Goal: Information Seeking & Learning: Check status

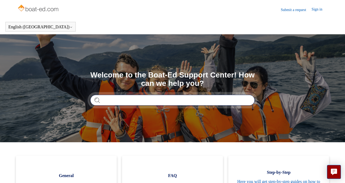
click at [150, 100] on input "Search" at bounding box center [172, 100] width 164 height 11
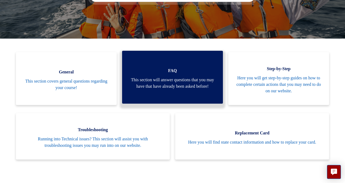
click at [199, 67] on span "FAQ" at bounding box center [172, 70] width 85 height 6
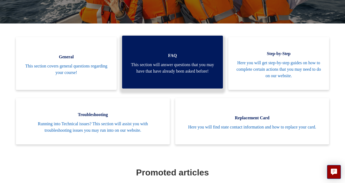
scroll to position [103, 0]
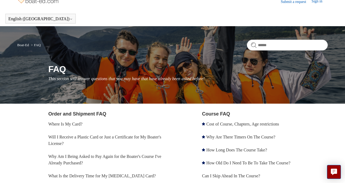
scroll to position [11, 0]
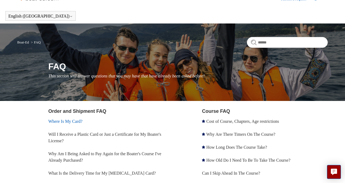
click at [77, 122] on link "Where Is My Card?" at bounding box center [65, 121] width 34 height 5
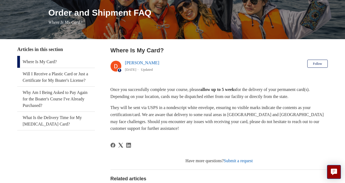
scroll to position [65, 0]
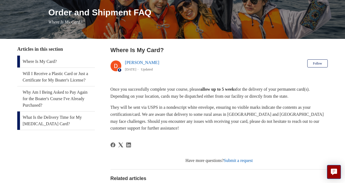
click at [78, 124] on link "What Is the Delivery Time for My Boating Card?" at bounding box center [56, 120] width 78 height 18
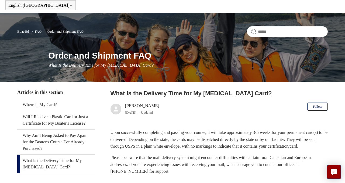
scroll to position [32, 0]
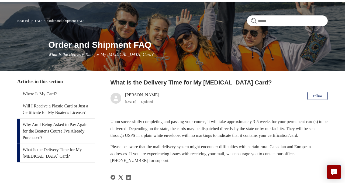
click at [76, 136] on link "Why Am I Being Asked to Pay Again for the Boater's Course I've Already Purchase…" at bounding box center [56, 131] width 78 height 25
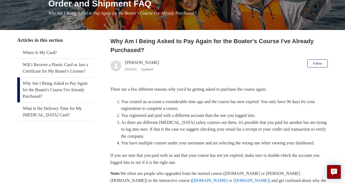
scroll to position [75, 0]
